Goal: Ask a question

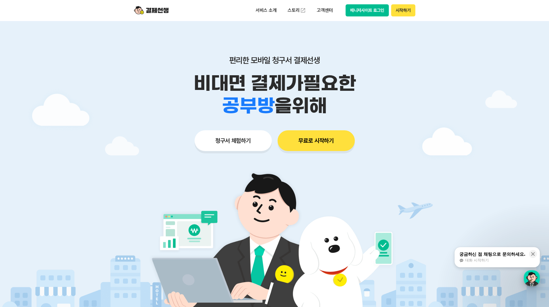
click at [535, 280] on div "button" at bounding box center [532, 278] width 16 height 16
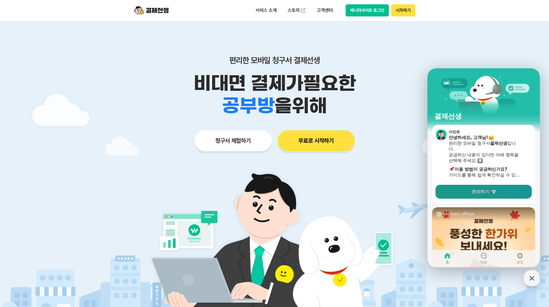
click at [471, 189] on link "문의하기" at bounding box center [483, 192] width 96 height 14
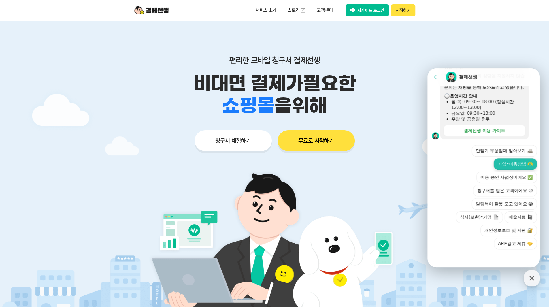
scroll to position [110, 0]
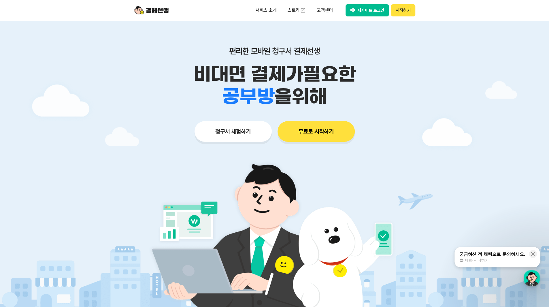
scroll to position [144, 0]
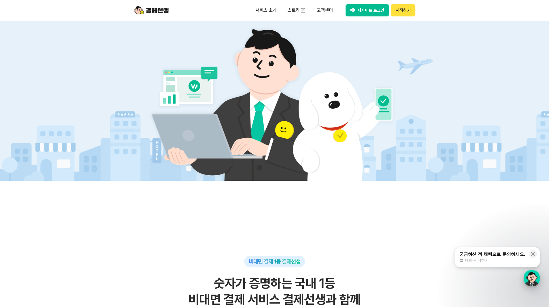
click at [534, 279] on div "button" at bounding box center [532, 278] width 16 height 16
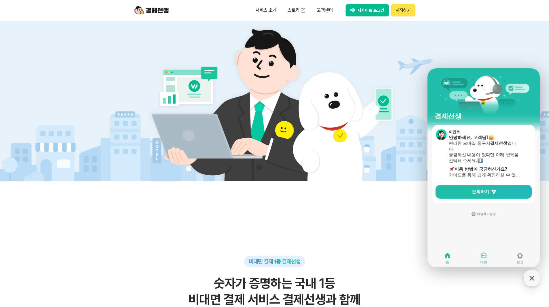
click at [481, 257] on icon at bounding box center [483, 255] width 7 height 7
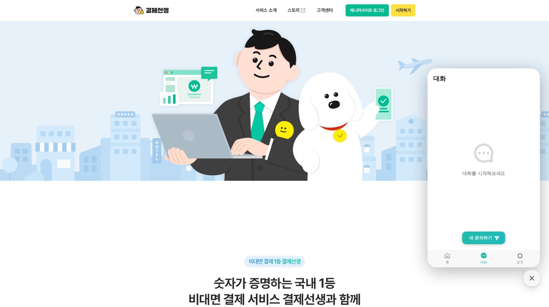
click at [482, 237] on span "새 문의하기" at bounding box center [480, 238] width 23 height 6
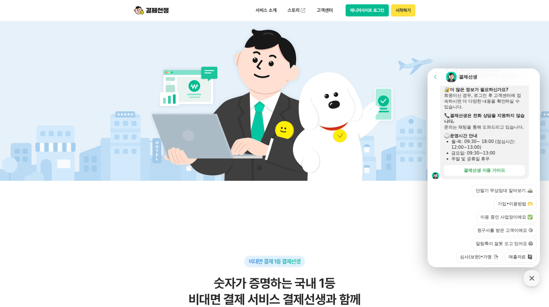
scroll to position [115, 0]
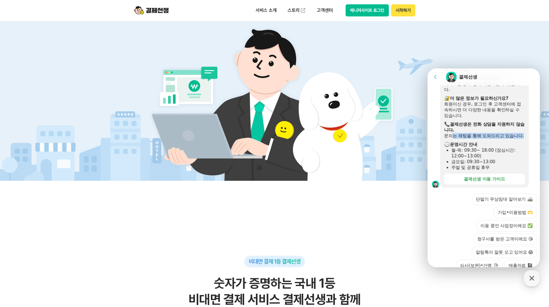
drag, startPoint x: 454, startPoint y: 138, endPoint x: 484, endPoint y: 143, distance: 30.6
click at [484, 139] on div "문의는 채팅을 통해 도와드리고 있습니다." at bounding box center [484, 136] width 81 height 6
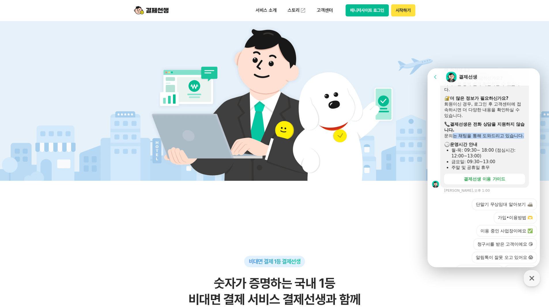
click at [484, 139] on div "문의는 채팅을 통해 도와드리고 있습니다." at bounding box center [484, 136] width 81 height 6
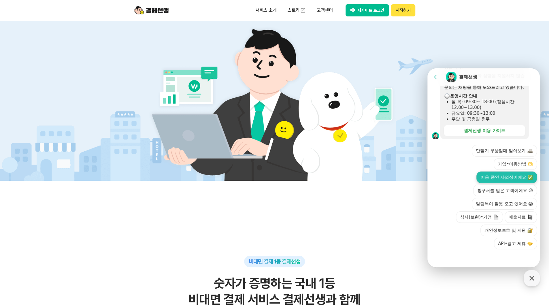
scroll to position [202, 0]
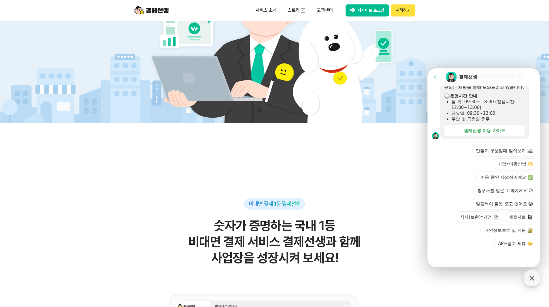
click at [509, 238] on button "API•광고 제휴" at bounding box center [515, 244] width 43 height 12
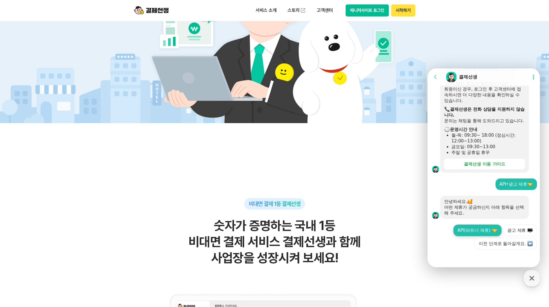
scroll to position [135, 0]
click at [462, 230] on button "API(파트너 제휴)" at bounding box center [477, 230] width 48 height 12
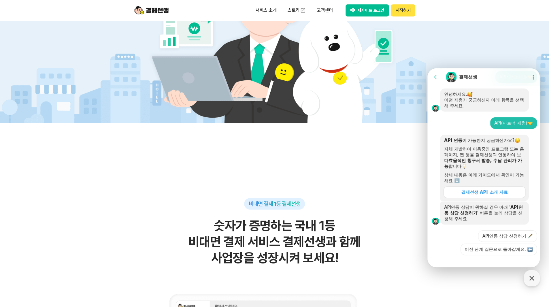
scroll to position [248, 0]
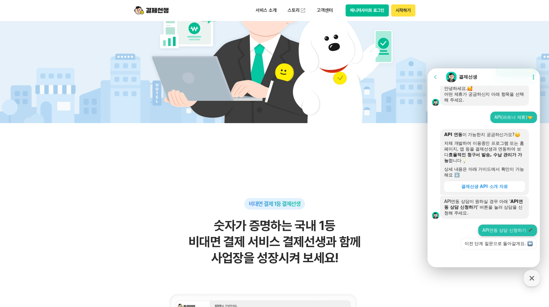
click at [498, 231] on button "API연동 상담 신청하기 🖋️" at bounding box center [507, 230] width 59 height 12
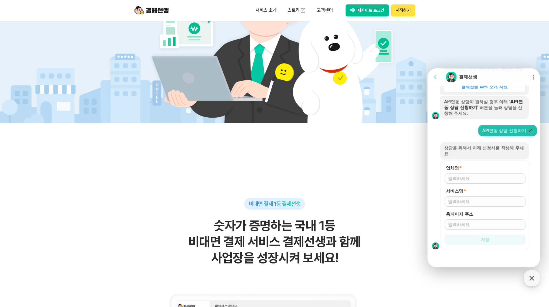
scroll to position [349, 0]
click at [476, 179] on input "업체명 *" at bounding box center [485, 178] width 74 height 6
type input "솔레아스"
type input "ㄱ"
type input "마이클러"
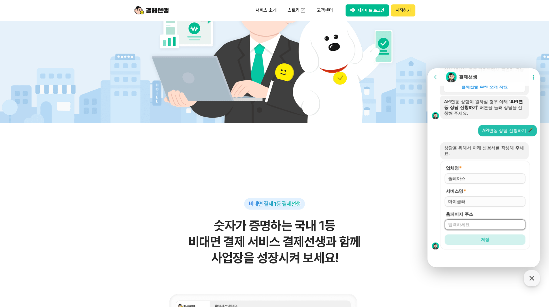
click at [436, 75] on icon at bounding box center [435, 77] width 2 height 4
